Goal: Information Seeking & Learning: Find contact information

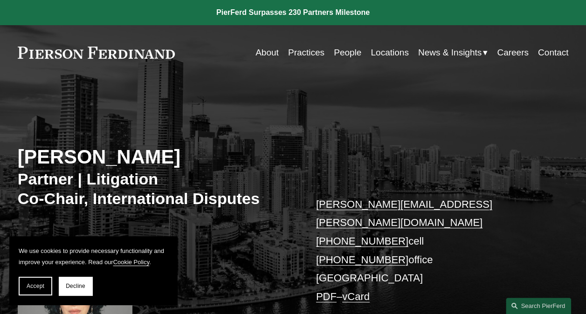
click at [341, 55] on link "People" at bounding box center [348, 53] width 28 height 18
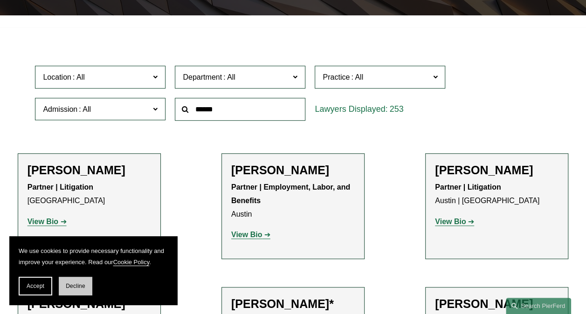
scroll to position [227, 0]
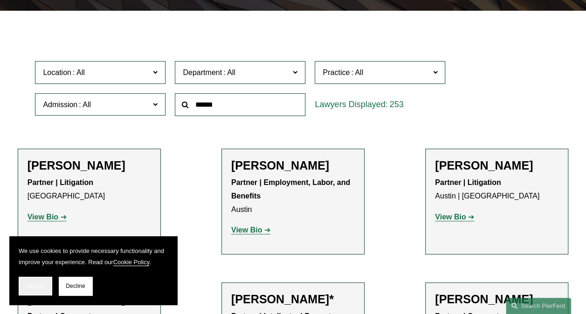
click at [39, 285] on span "Accept" at bounding box center [36, 286] width 18 height 7
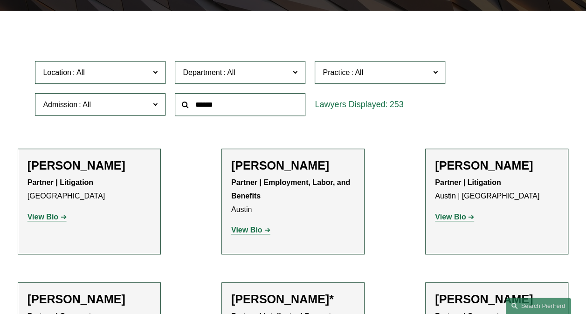
click at [149, 107] on span "Admission" at bounding box center [96, 104] width 107 height 13
click at [0, 0] on link "[US_STATE]" at bounding box center [0, 0] width 0 height 0
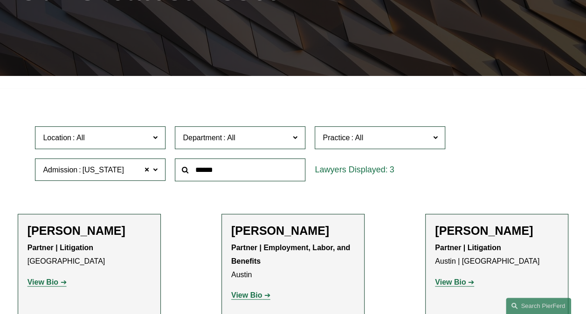
scroll to position [141, 0]
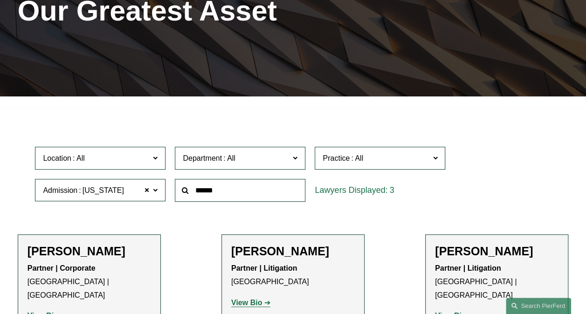
click at [293, 157] on label "Department" at bounding box center [240, 158] width 131 height 23
click at [0, 0] on link "Litigation" at bounding box center [0, 0] width 0 height 0
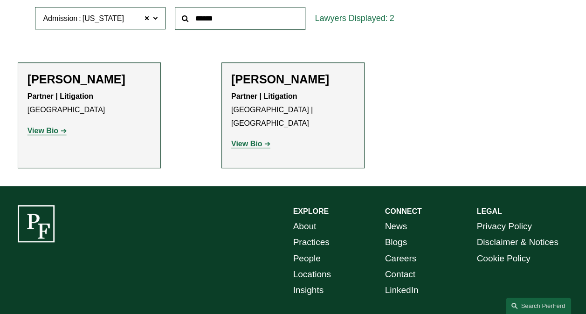
scroll to position [316, 0]
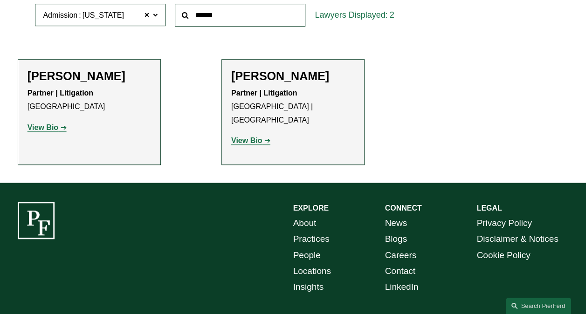
click at [267, 137] on link "View Bio" at bounding box center [250, 141] width 39 height 8
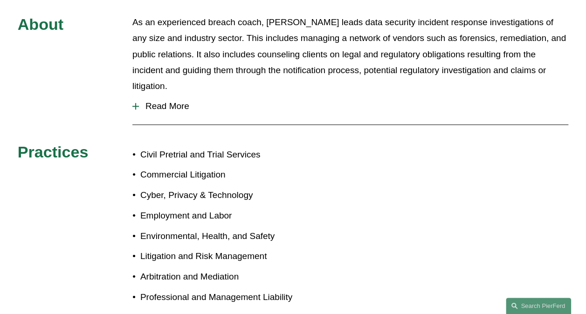
scroll to position [424, 0]
